Goal: Information Seeking & Learning: Find contact information

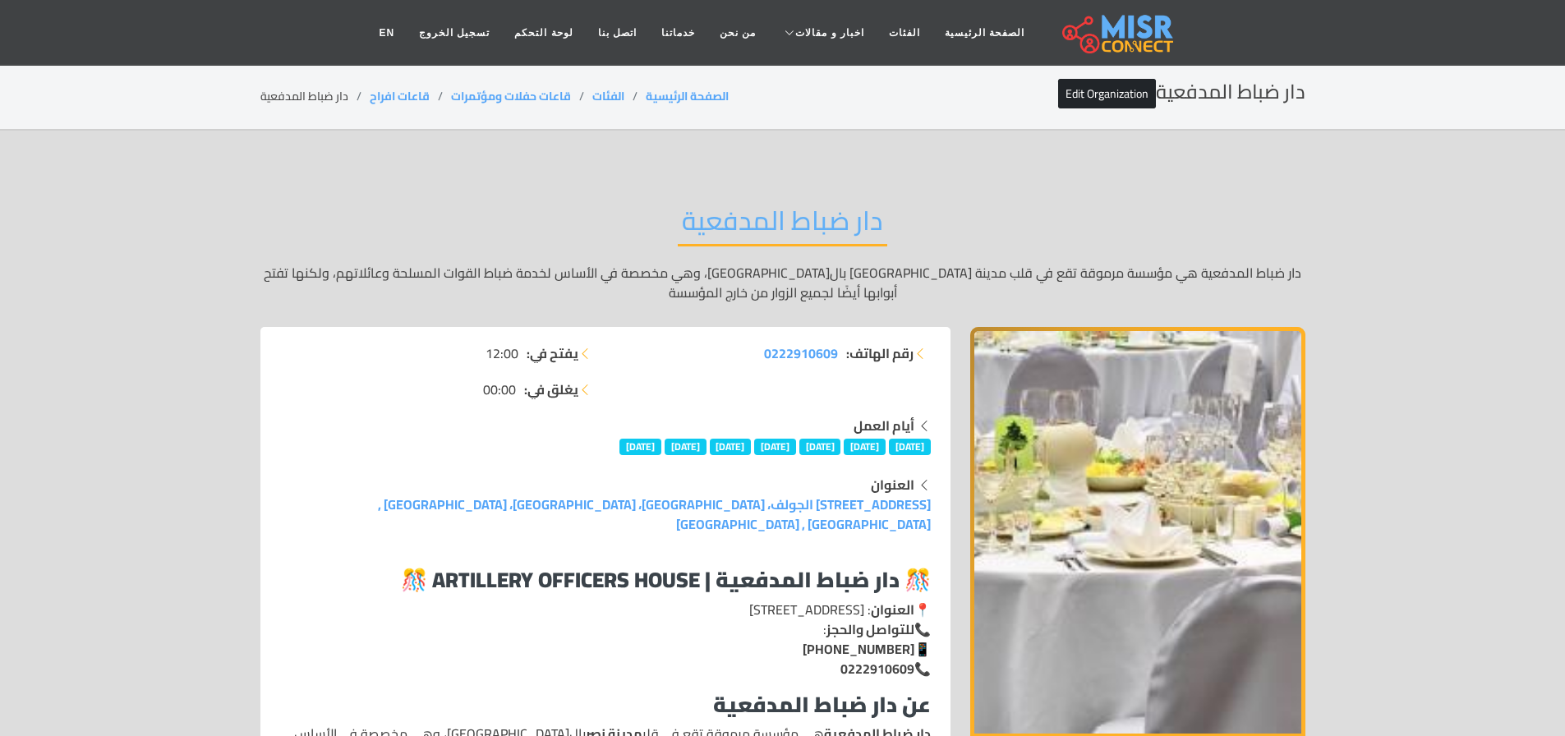
click at [753, 193] on div "دار ضباط المدفعية دار ضباط المدفعية هي مؤسسة مرموقة تقع في قلب مدينة نصر بالقاه…" at bounding box center [782, 253] width 1045 height 147
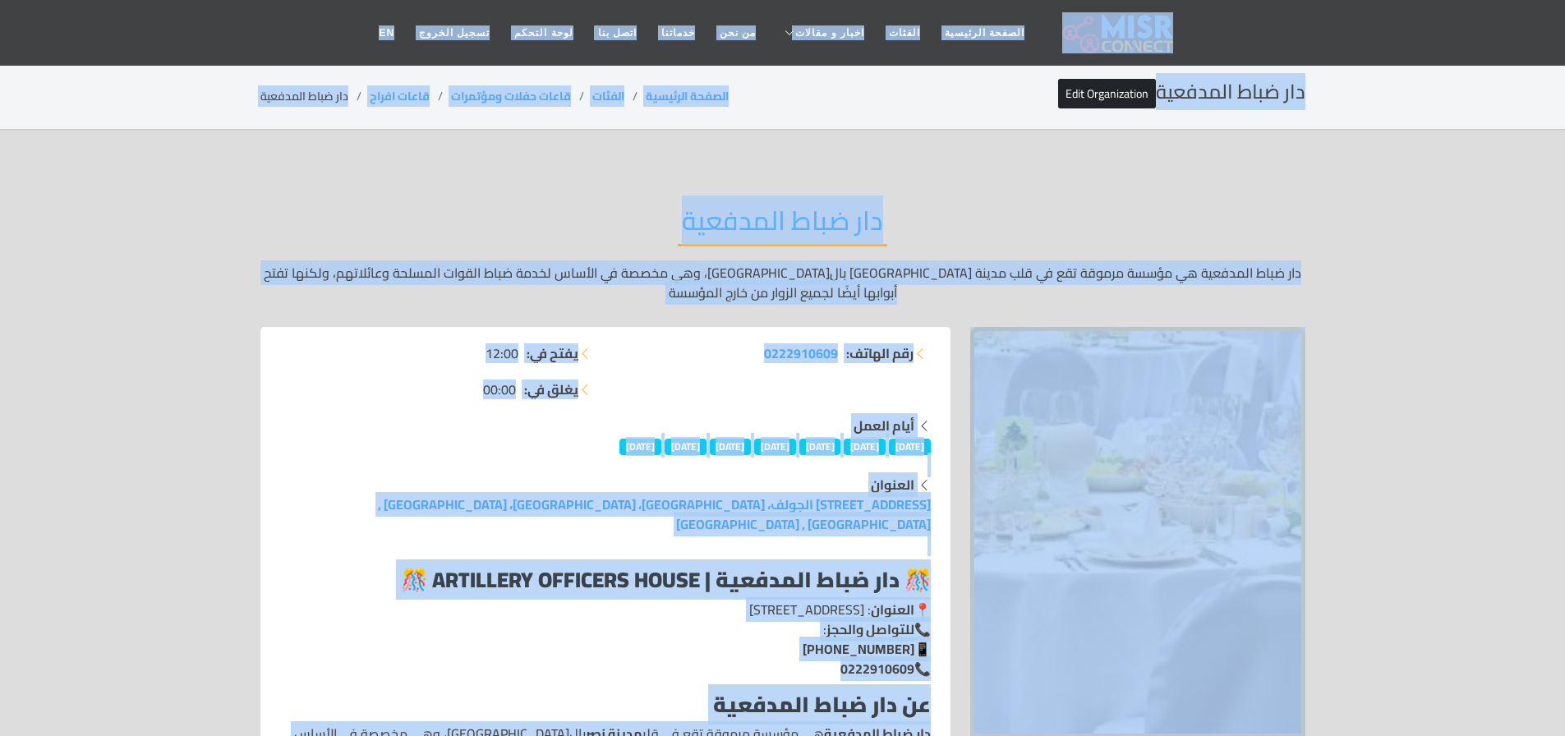
click at [753, 193] on div "دار ضباط المدفعية دار ضباط المدفعية هي مؤسسة مرموقة تقع في قلب مدينة نصر بالقاه…" at bounding box center [782, 253] width 1045 height 147
click at [782, 180] on div "دار ضباط المدفعية دار ضباط المدفعية هي مؤسسة مرموقة تقع في قلب مدينة نصر بالقاه…" at bounding box center [782, 253] width 1045 height 147
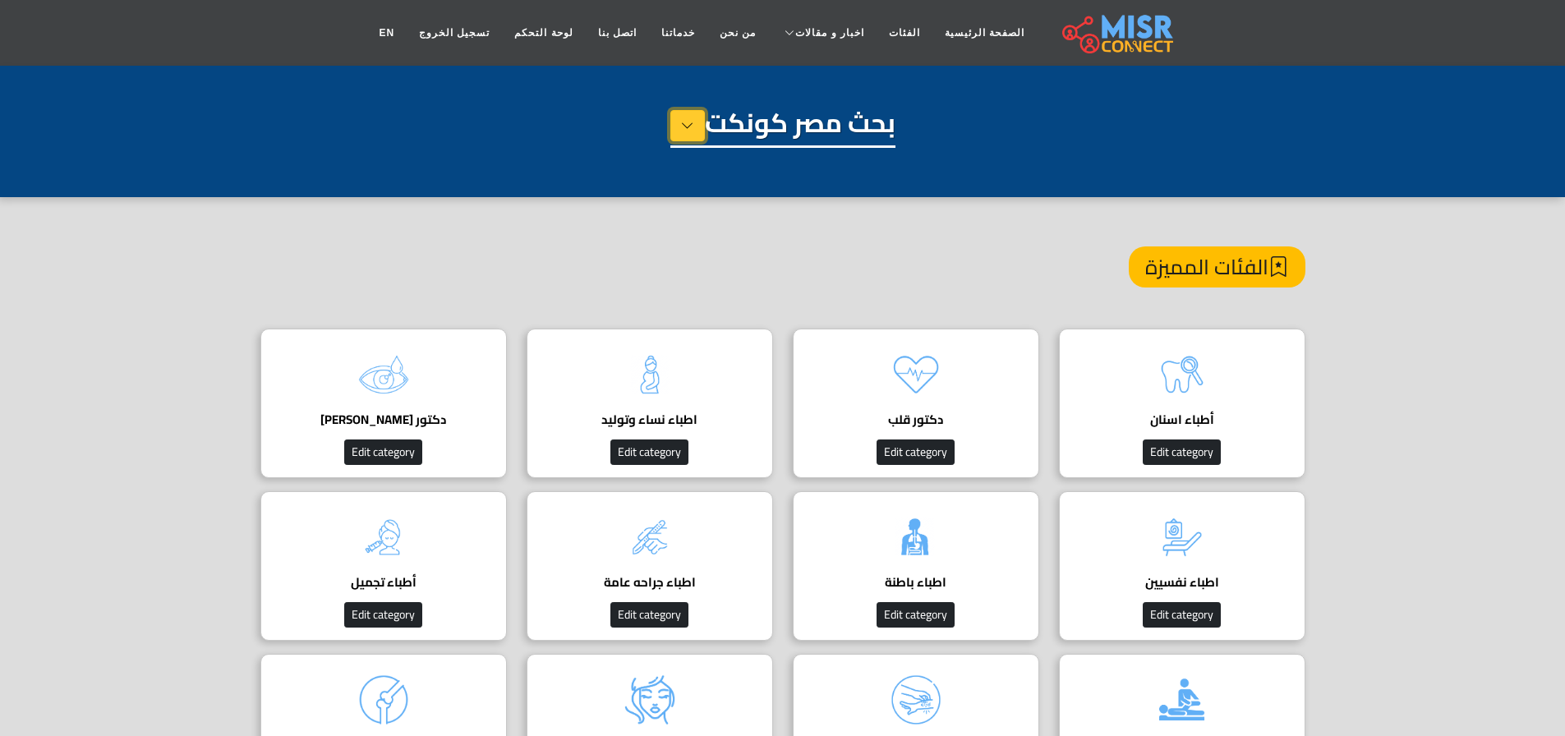
click at [689, 128] on icon at bounding box center [687, 125] width 13 height 25
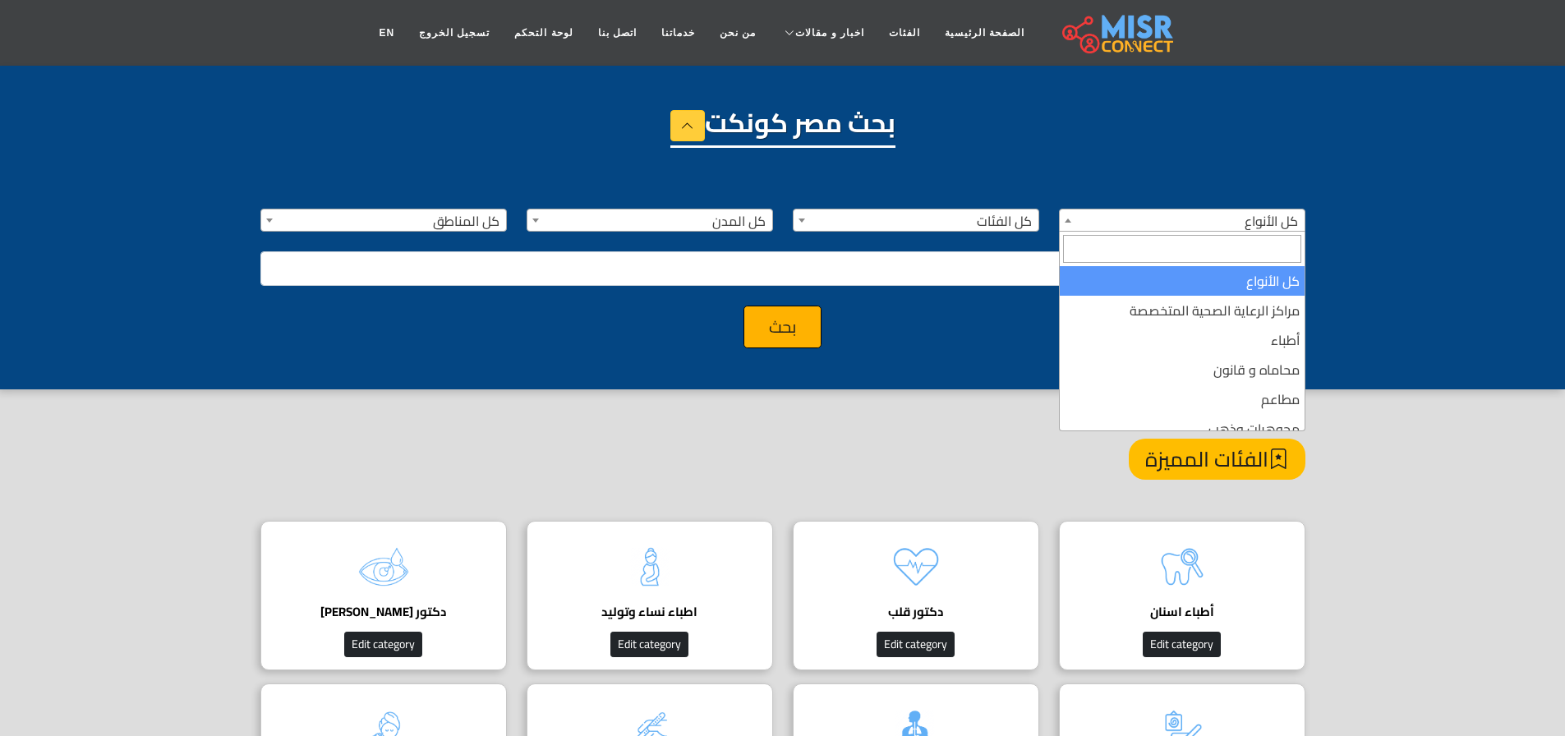
click at [1104, 220] on span "كل الأنواع" at bounding box center [1182, 221] width 245 height 23
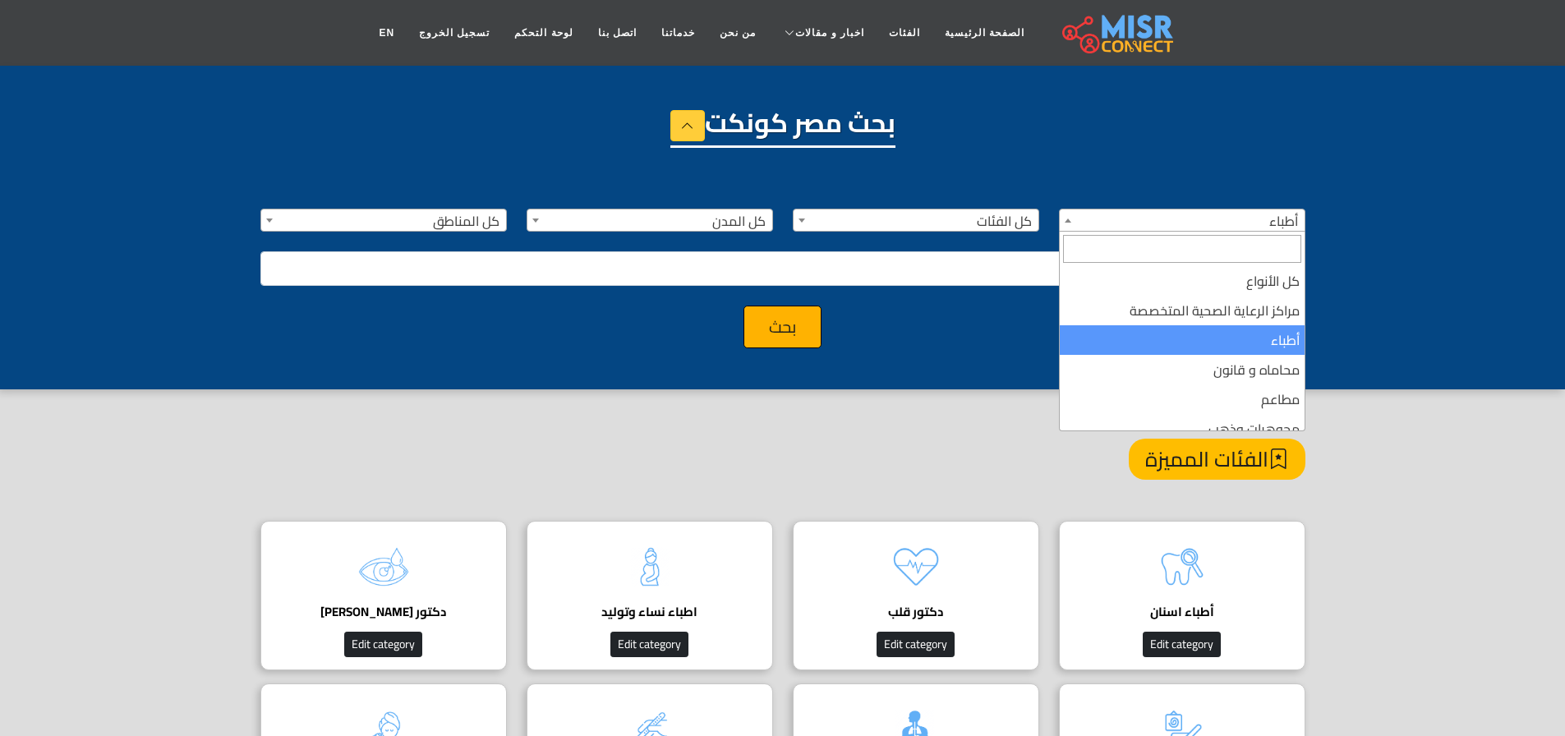
click at [1109, 215] on span "أطباء" at bounding box center [1182, 221] width 245 height 23
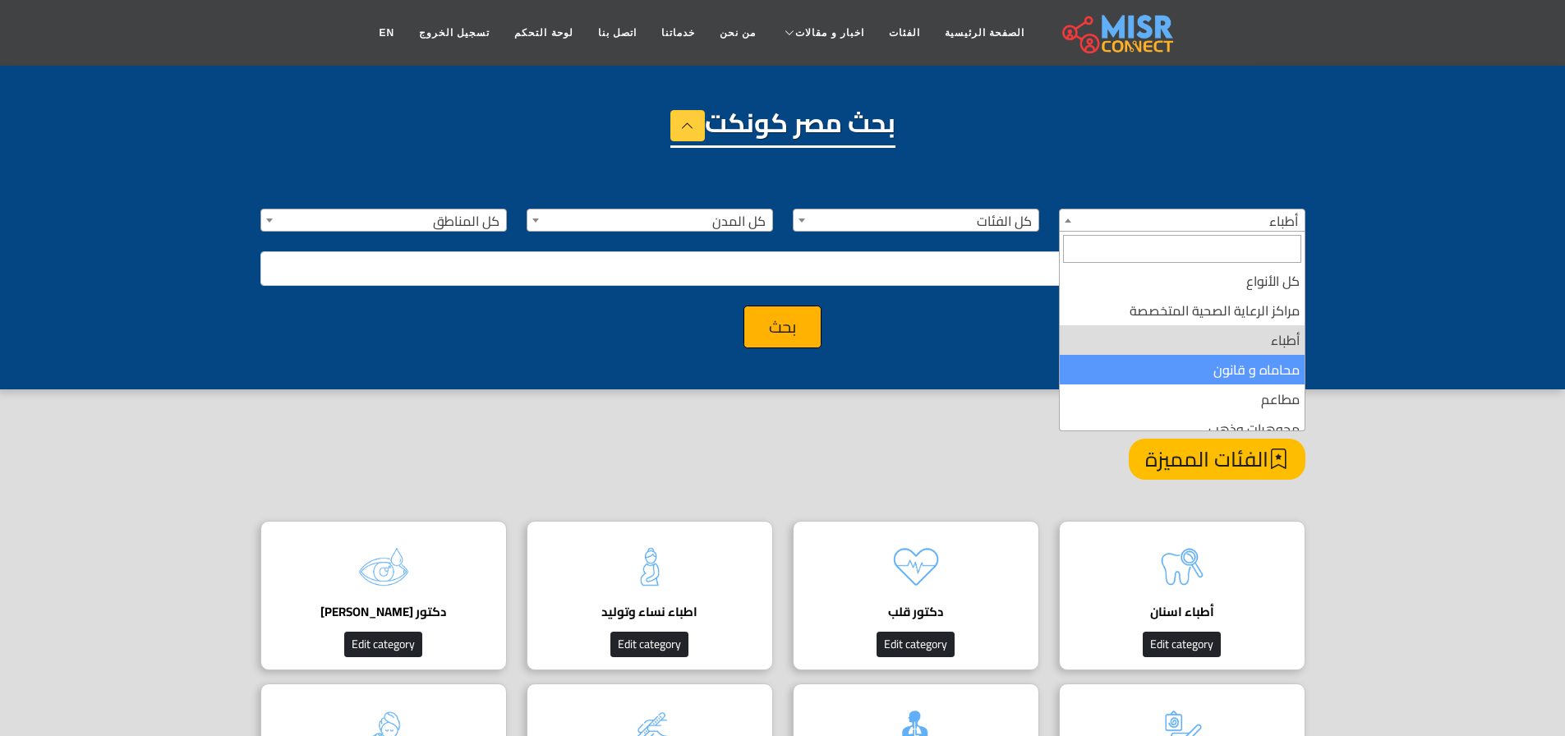
select select "**********"
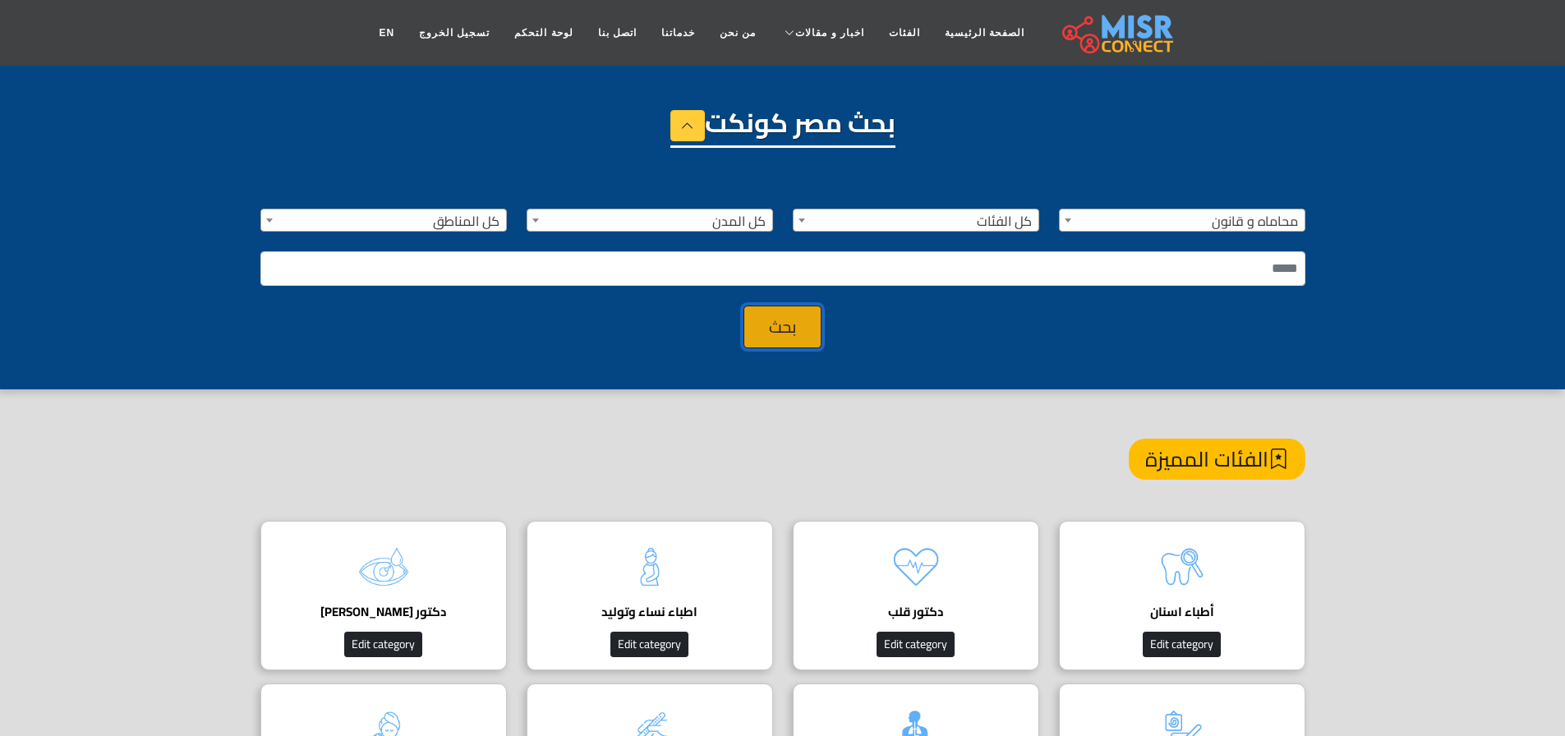
click at [803, 318] on button "بحث" at bounding box center [783, 327] width 78 height 43
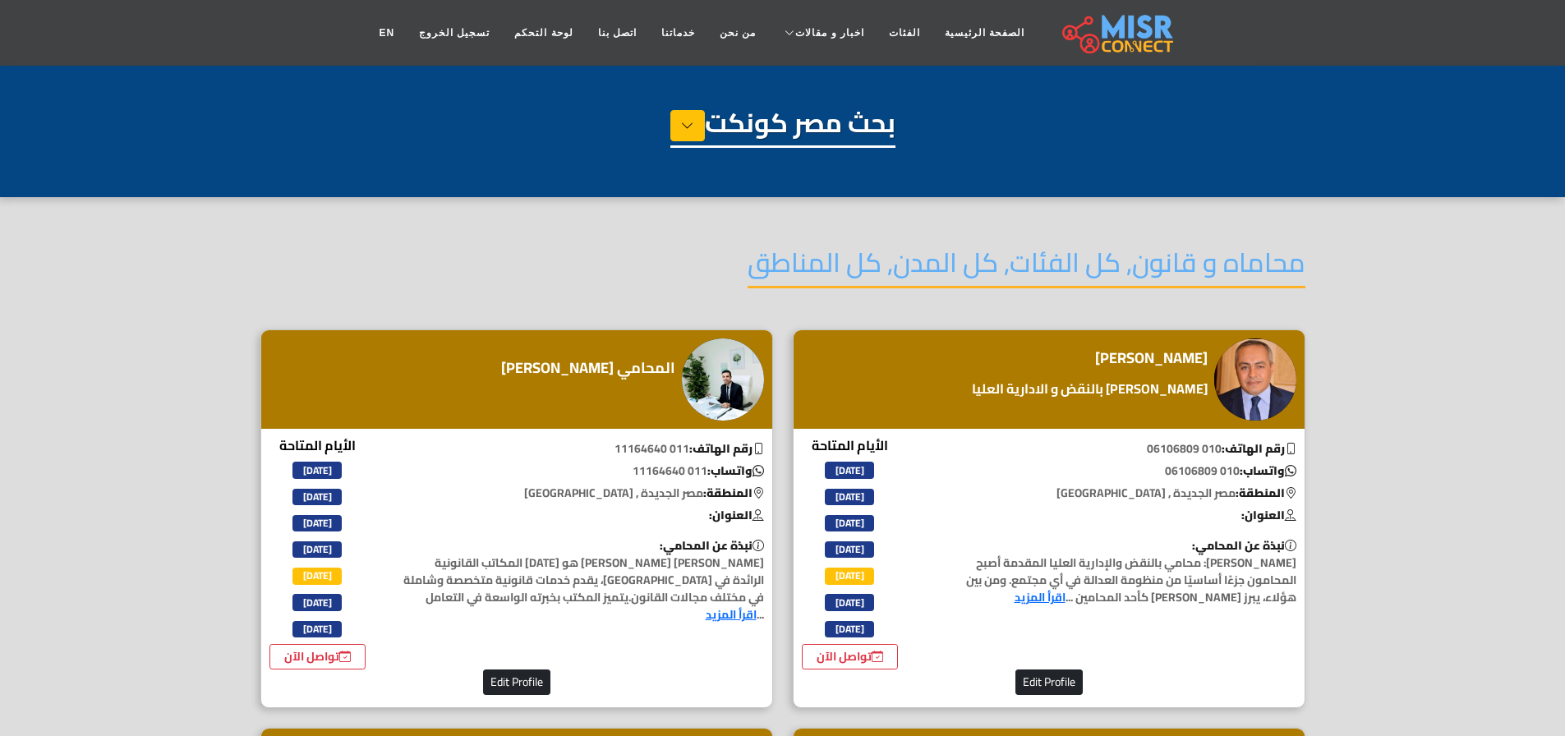
select select "**********"
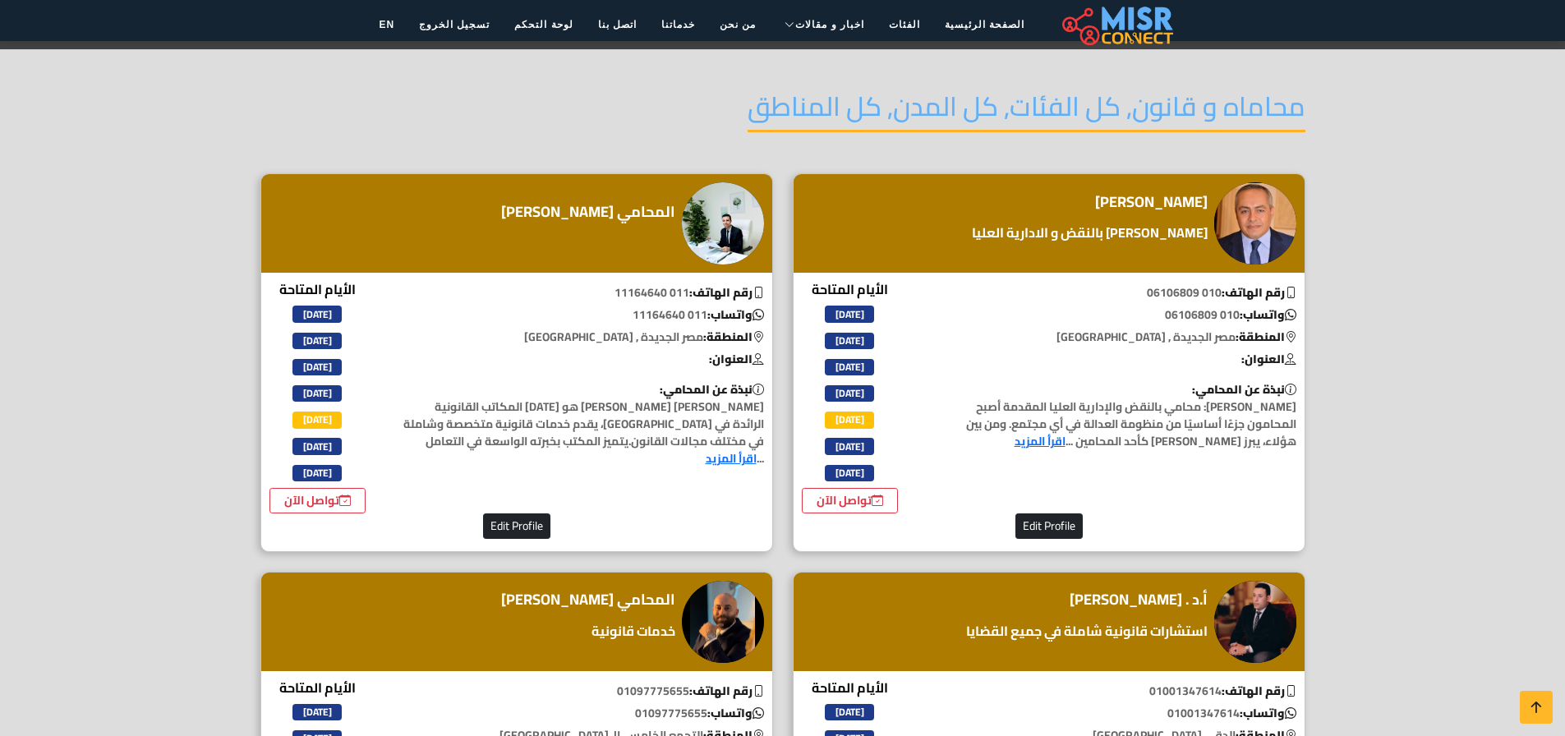
scroll to position [156, 0]
click at [1115, 202] on h4 "أشرف إبراهيم بخيت" at bounding box center [1151, 202] width 113 height 18
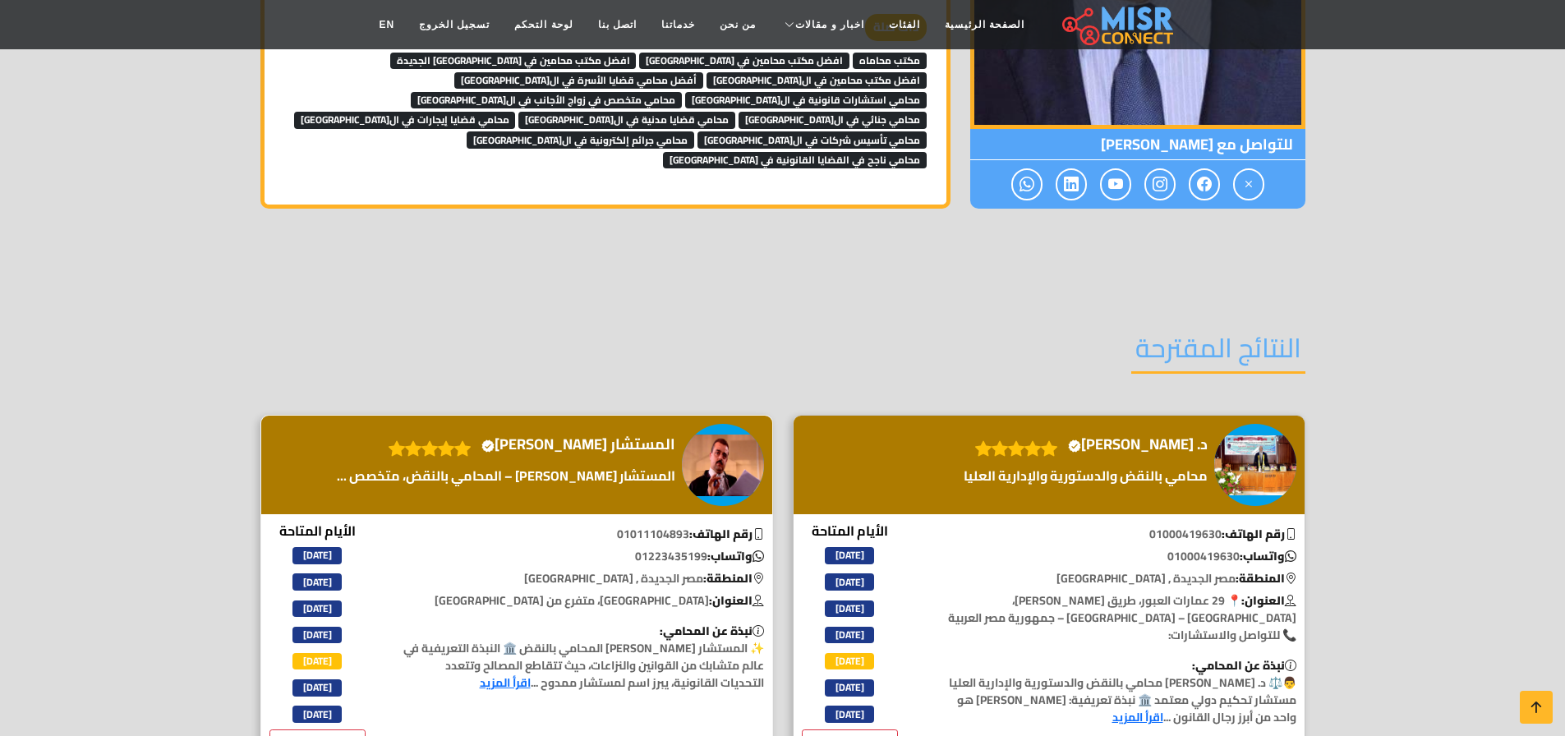
scroll to position [907, 0]
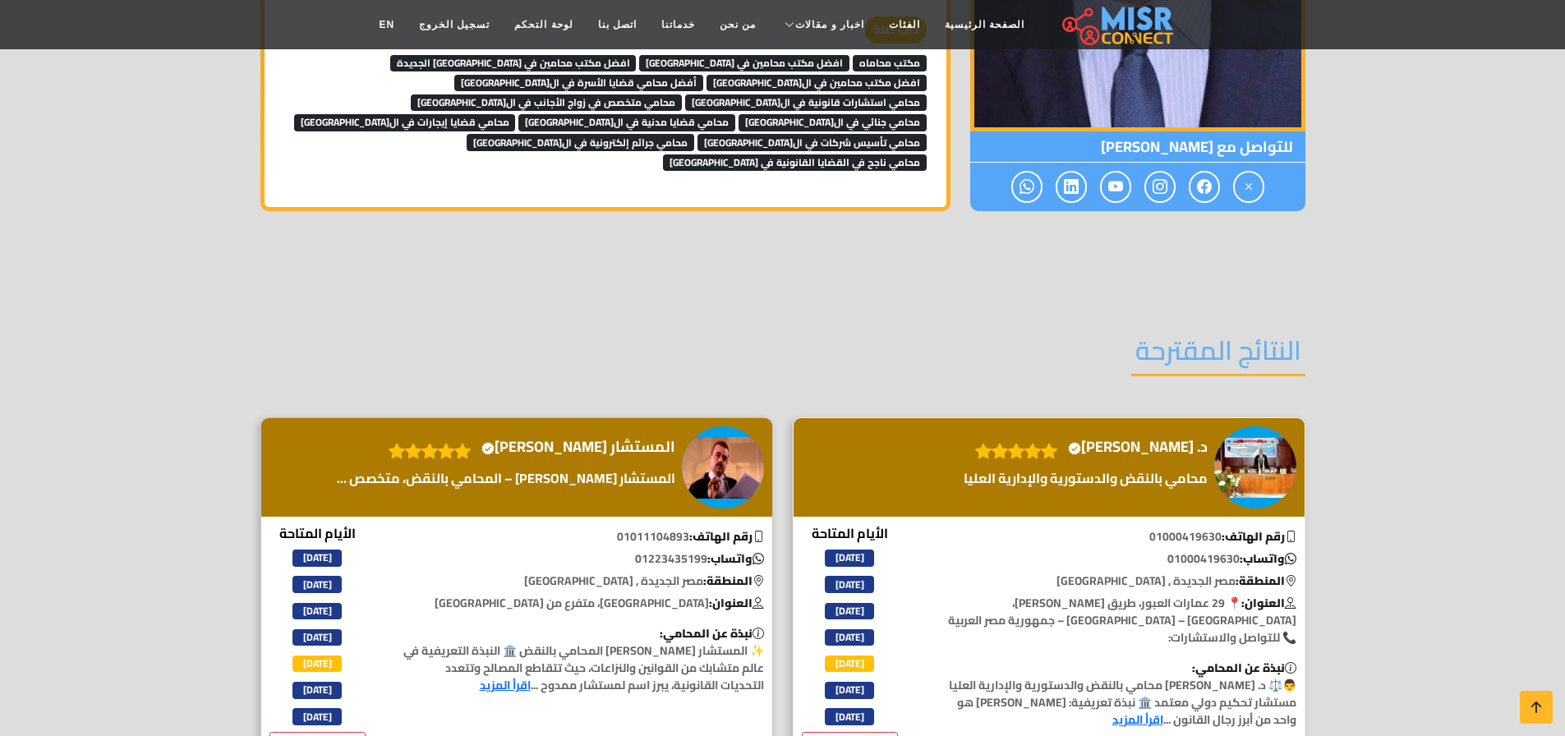
click at [1157, 438] on h4 "د. [PERSON_NAME] [PERSON_NAME] account" at bounding box center [1138, 447] width 140 height 18
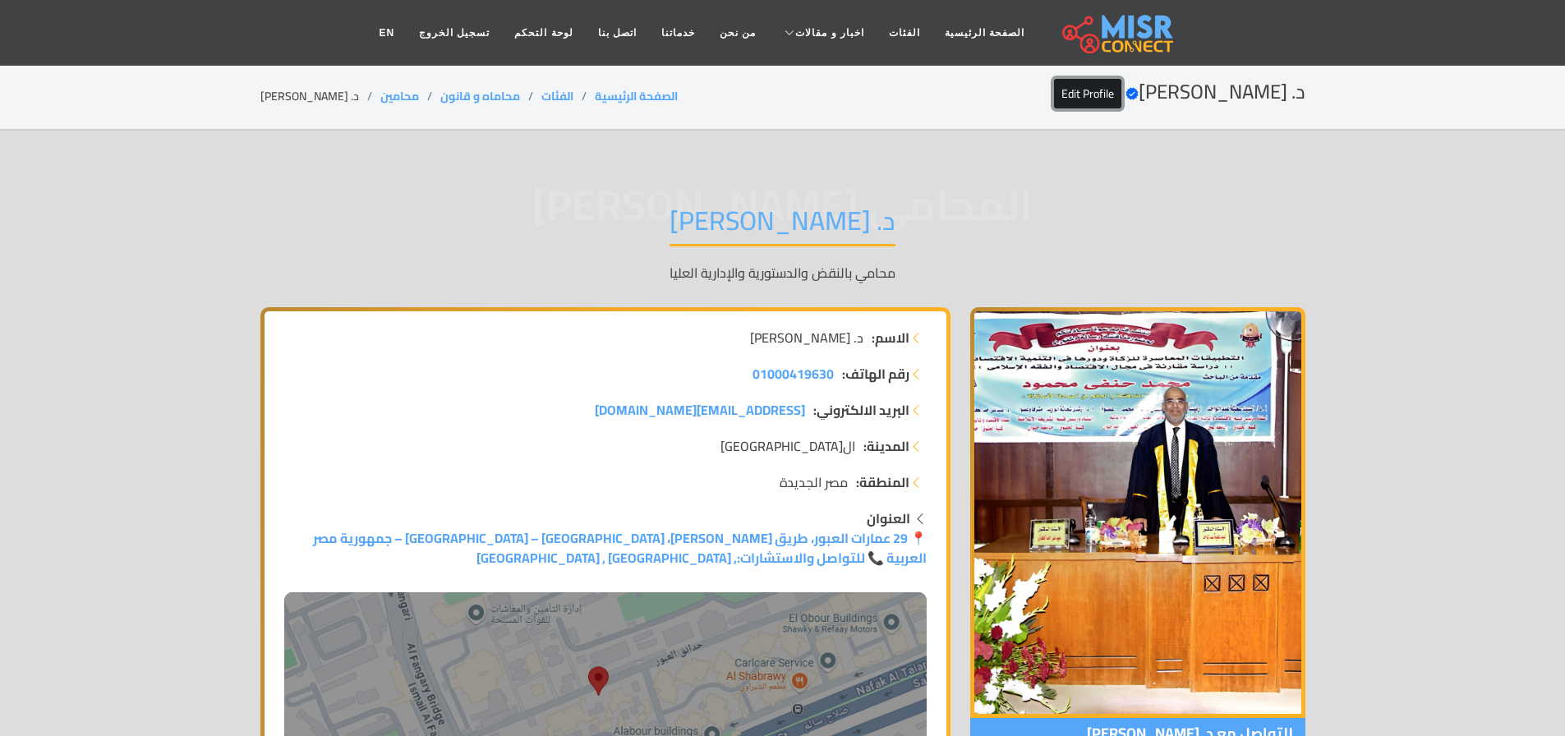
click at [1054, 91] on link "Edit Profile" at bounding box center [1087, 94] width 67 height 30
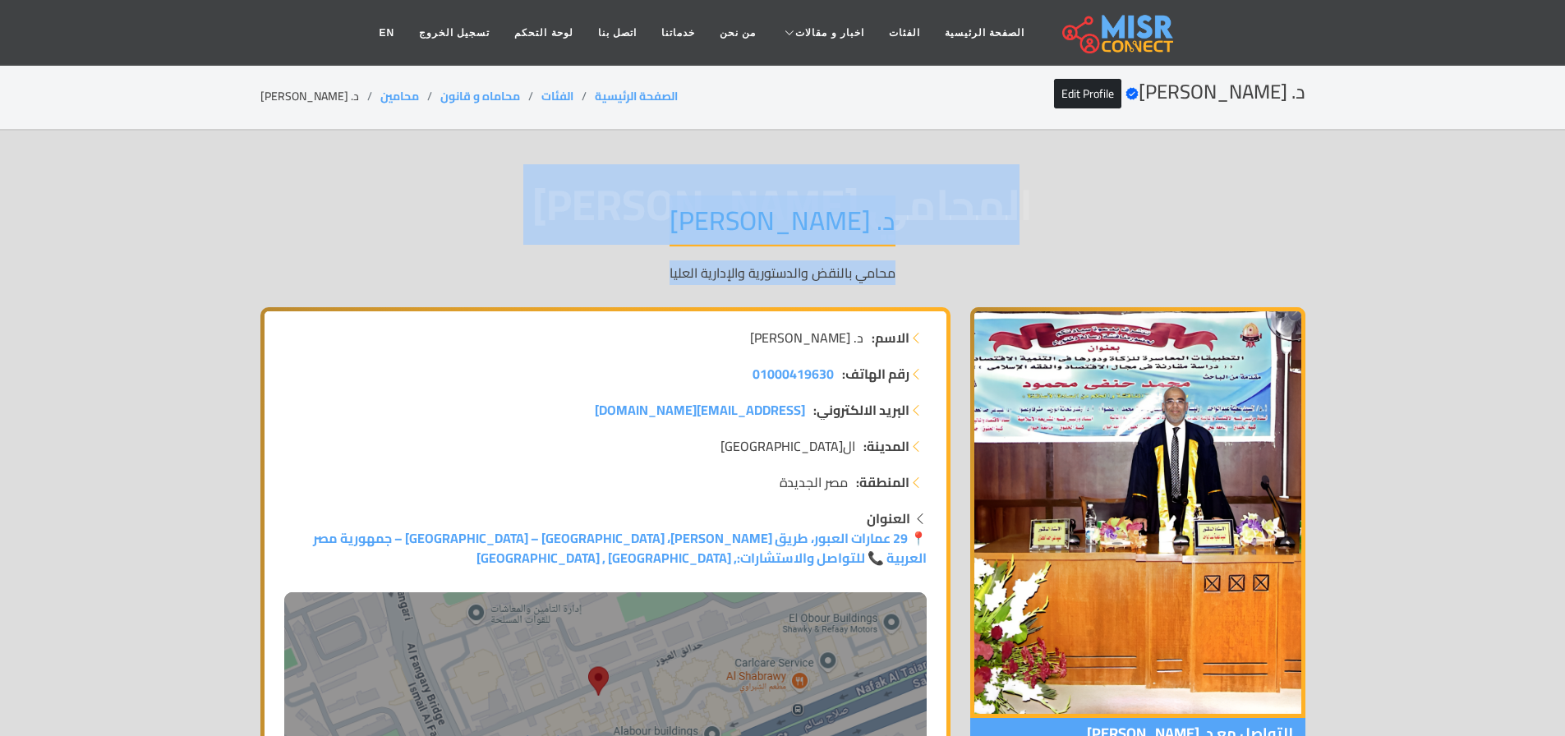
drag, startPoint x: 1045, startPoint y: 196, endPoint x: 581, endPoint y: 279, distance: 471.6
click at [581, 279] on div "المحامي محمد حنفي محمود د. محمد حنفي محمود محامي بالنقض والدستورية والإدارية ال…" at bounding box center [782, 243] width 1045 height 127
click at [581, 279] on p "محامي بالنقض والدستورية والإدارية العليا" at bounding box center [782, 273] width 1045 height 20
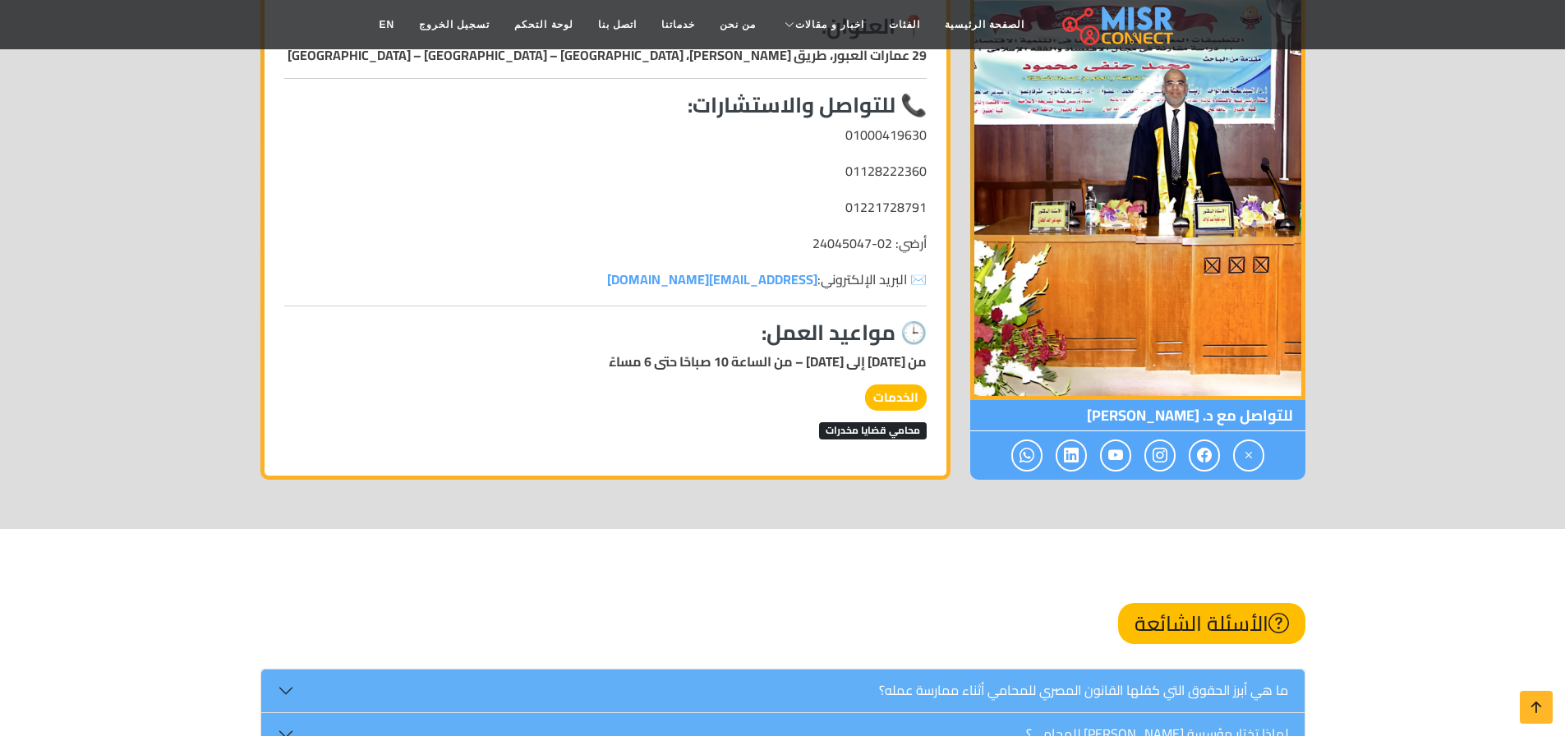
scroll to position [1921, 0]
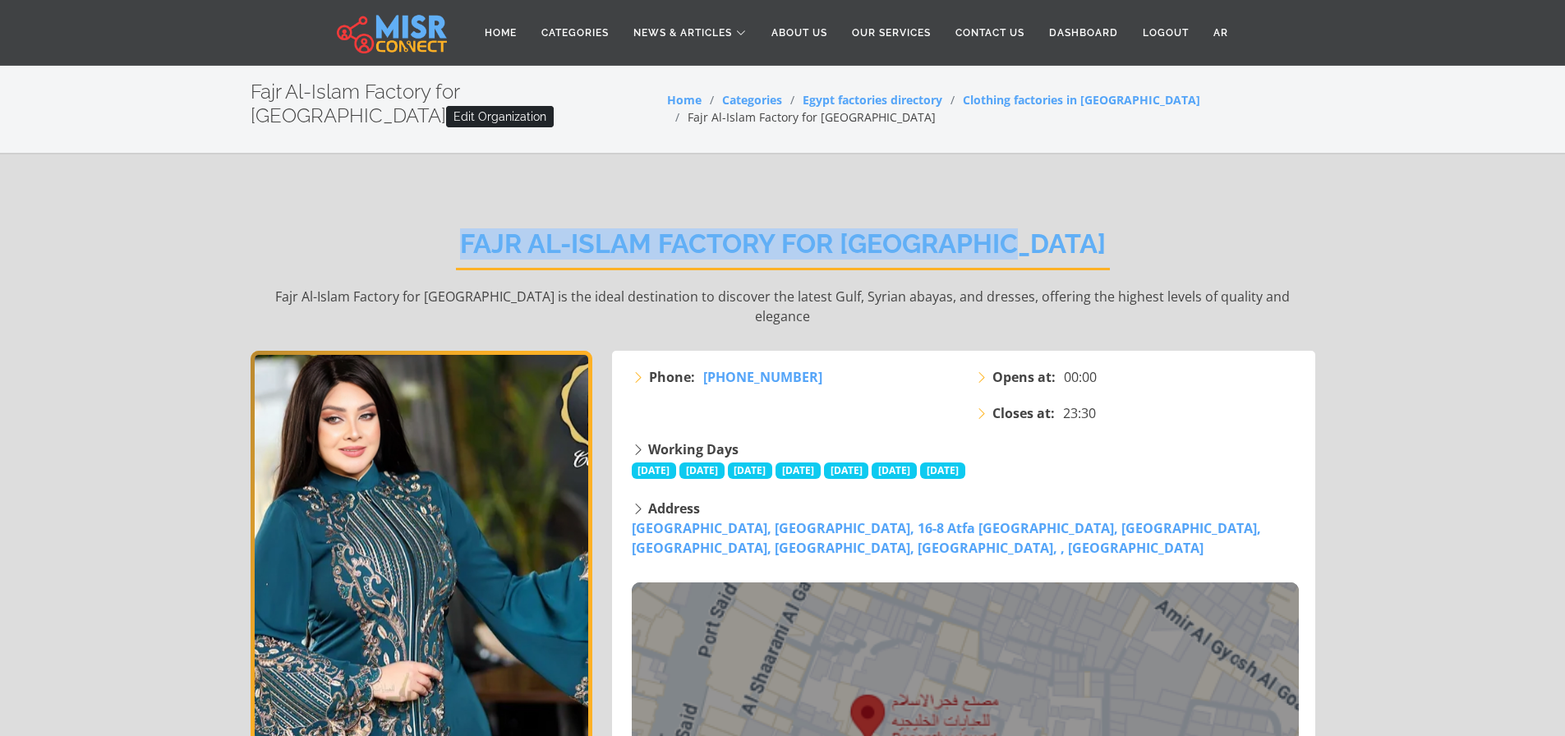
drag, startPoint x: 505, startPoint y: 244, endPoint x: 1111, endPoint y: 240, distance: 605.6
click at [1111, 240] on div "Fajr Al-Islam Factory for Gulf Abayas Fajr Al-Islam Factory for [GEOGRAPHIC_DAT…" at bounding box center [783, 277] width 1065 height 147
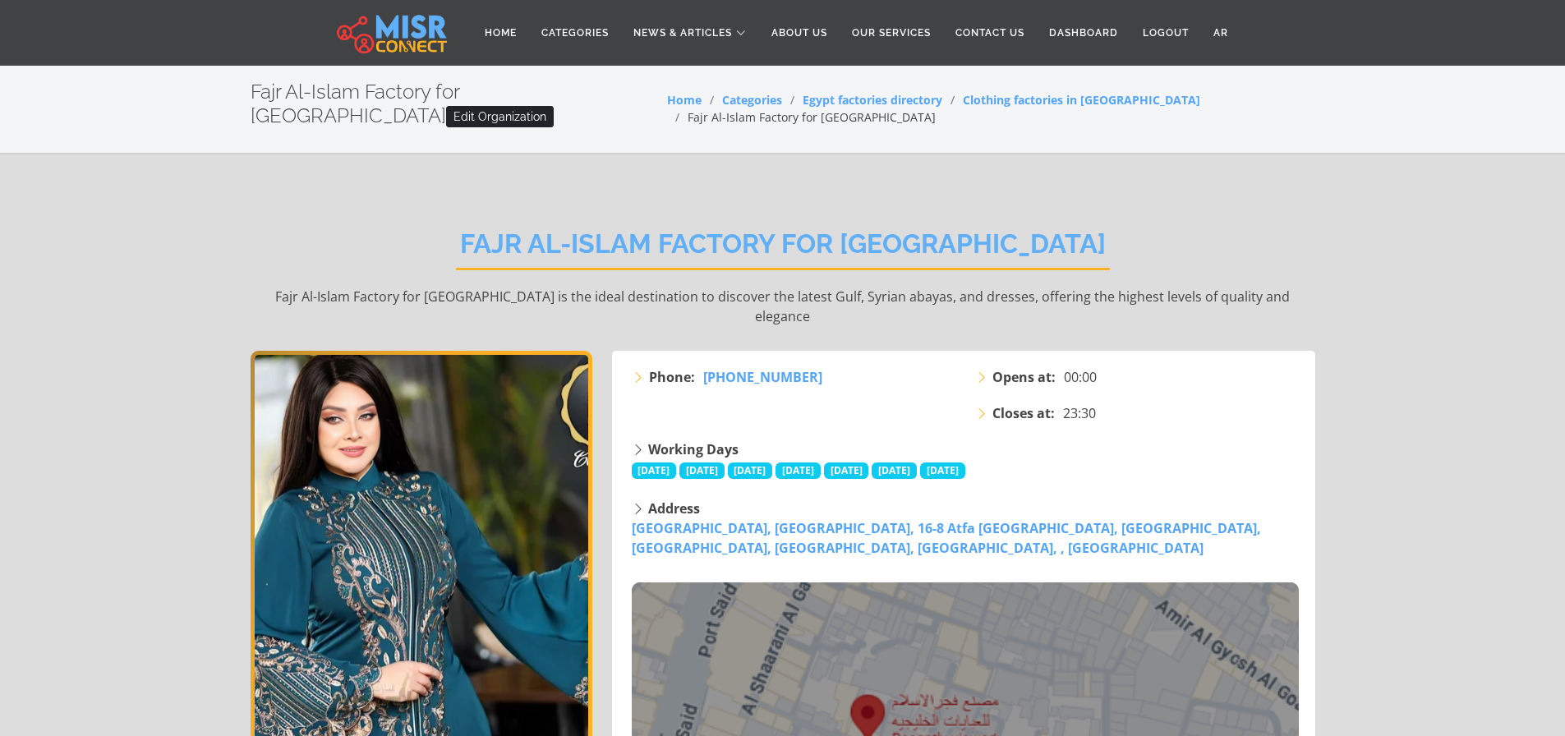
click at [1111, 240] on div "Fajr Al-Islam Factory for Gulf Abayas Fajr Al-Islam Factory for [GEOGRAPHIC_DAT…" at bounding box center [783, 277] width 1065 height 147
